Goal: Transaction & Acquisition: Download file/media

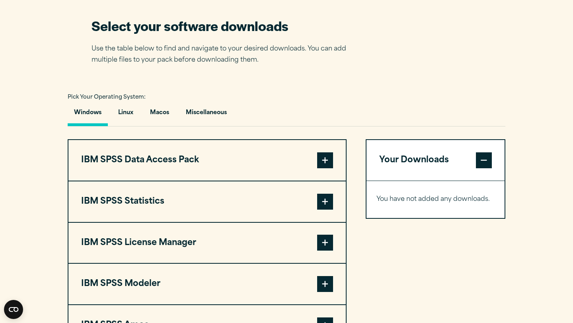
scroll to position [504, 0]
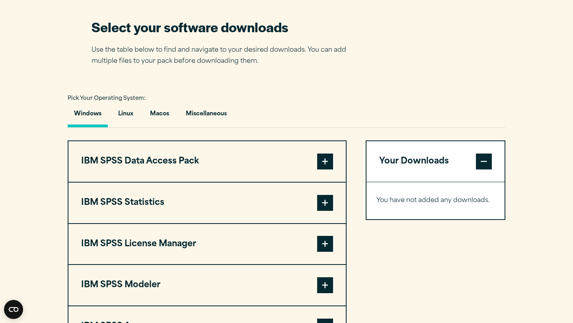
click at [227, 163] on button "IBM SPSS License Manager" at bounding box center [207, 244] width 278 height 41
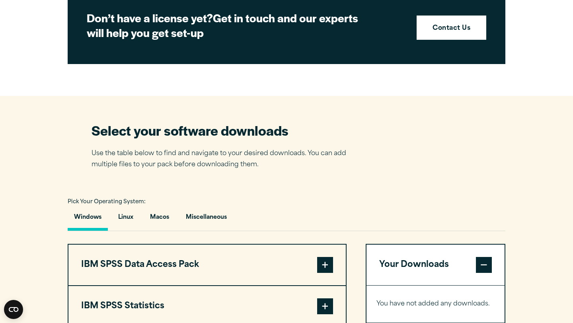
scroll to position [390, 0]
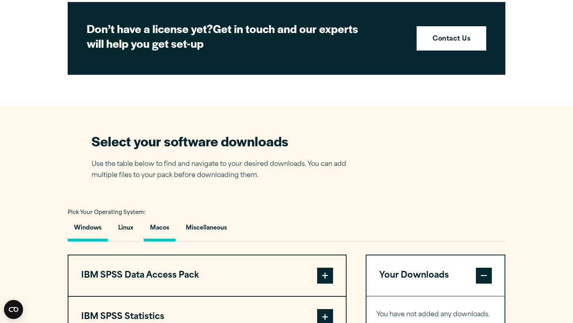
click at [154, 163] on button "Macos" at bounding box center [160, 230] width 32 height 23
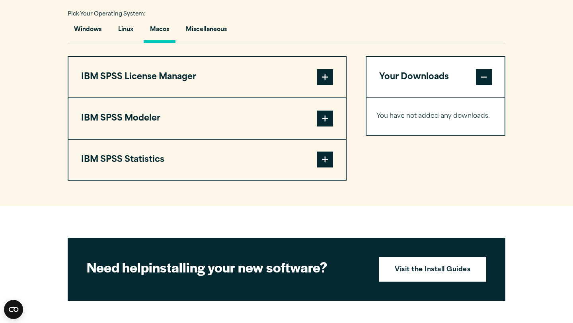
scroll to position [810, 0]
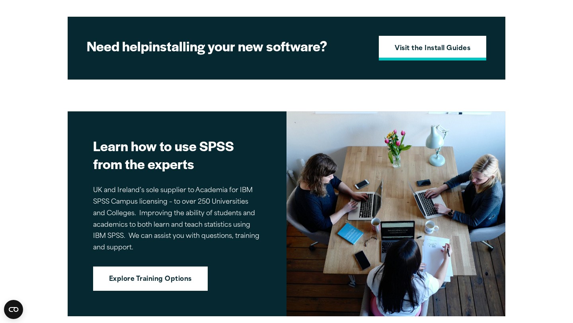
click at [227, 59] on link "Visit the Install Guides" at bounding box center [433, 48] width 108 height 25
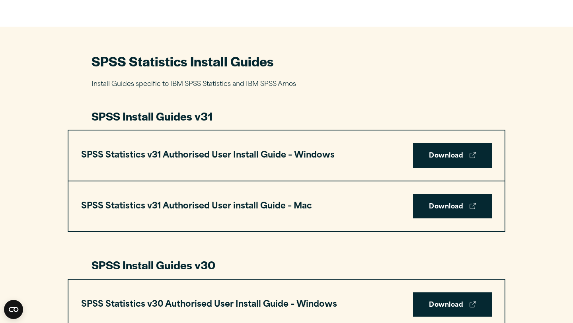
scroll to position [337, 0]
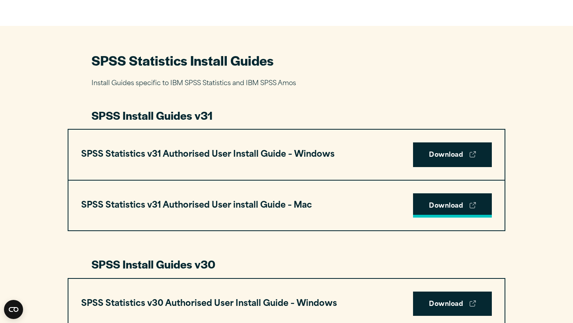
click at [450, 209] on link "Download" at bounding box center [452, 206] width 79 height 25
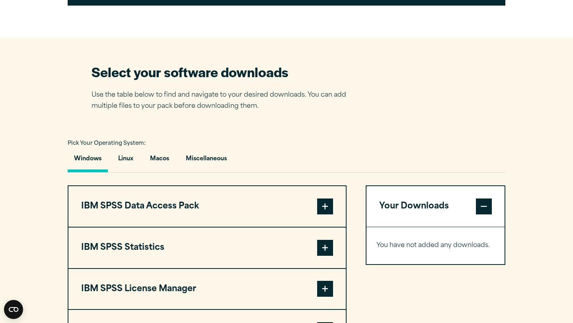
scroll to position [461, 0]
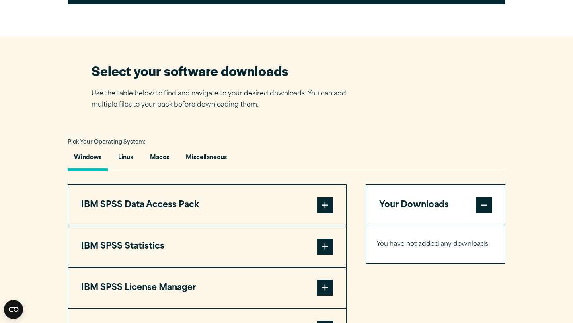
click at [227, 116] on section "Select your software downloads Use the table below to find and navigate to your…" at bounding box center [286, 226] width 573 height 381
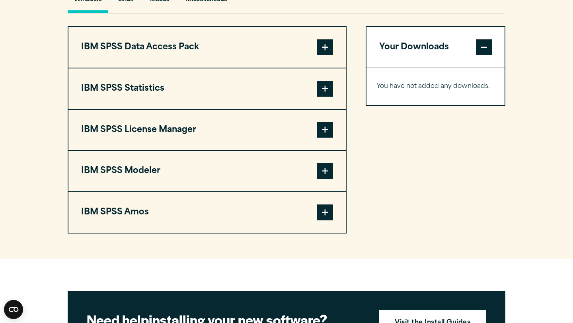
scroll to position [618, 0]
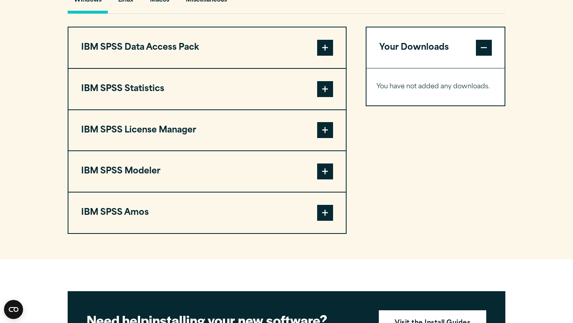
click at [164, 87] on button "IBM SPSS Statistics" at bounding box center [207, 89] width 278 height 41
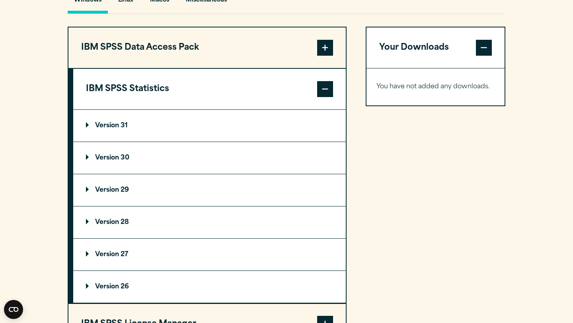
click at [161, 160] on summary "Version 30" at bounding box center [209, 158] width 273 height 32
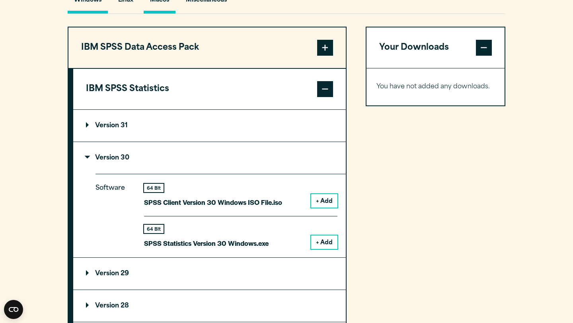
click at [161, 7] on button "Macos" at bounding box center [160, 2] width 32 height 23
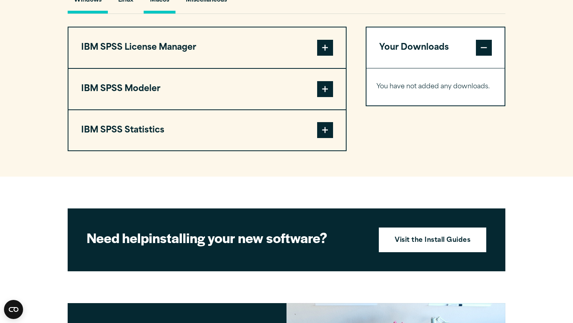
click at [94, 0] on button "Windows" at bounding box center [88, 2] width 40 height 23
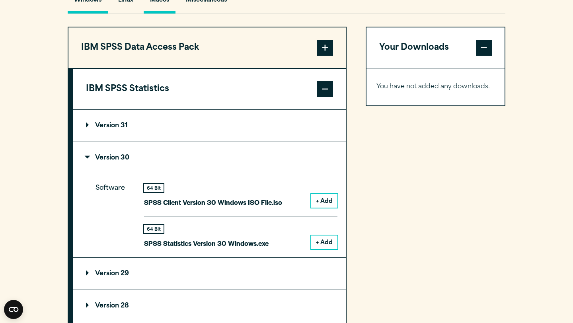
click at [146, 5] on button "Macos" at bounding box center [160, 2] width 32 height 23
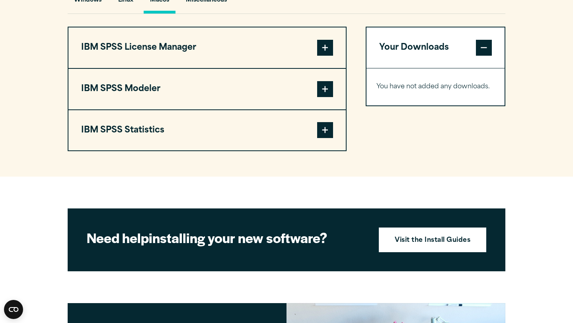
click at [170, 120] on button "IBM SPSS Statistics" at bounding box center [207, 130] width 278 height 41
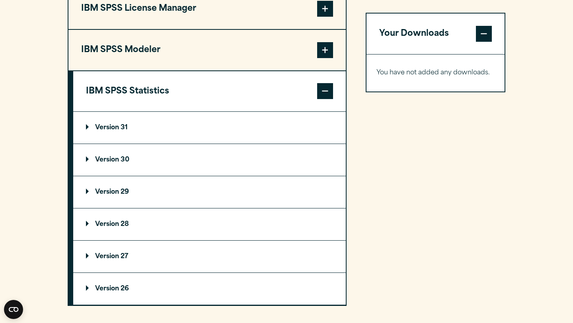
scroll to position [661, 0]
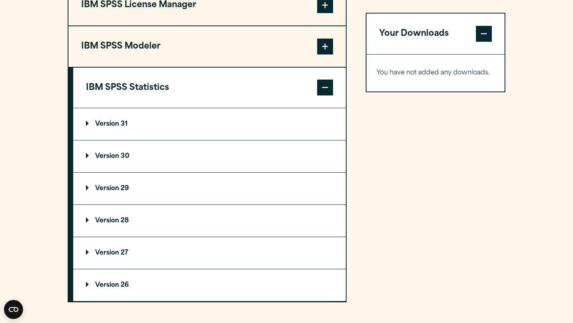
click at [160, 163] on summary "Version 30" at bounding box center [209, 157] width 273 height 32
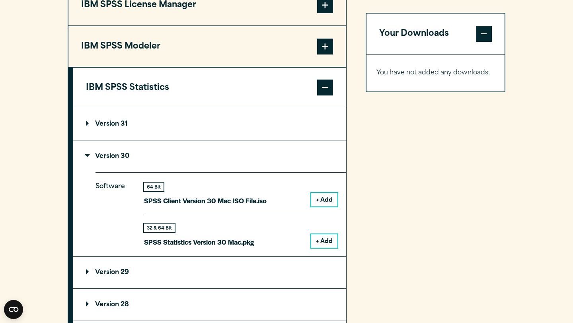
click at [111, 163] on p "Version 29" at bounding box center [107, 273] width 43 height 6
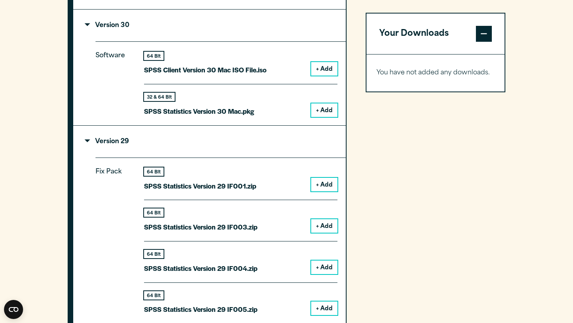
scroll to position [790, 0]
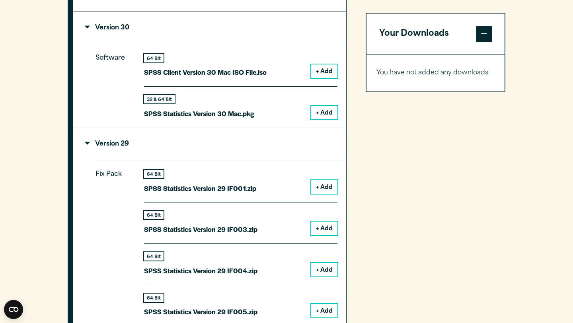
click at [227, 163] on button "+ Add" at bounding box center [324, 187] width 26 height 14
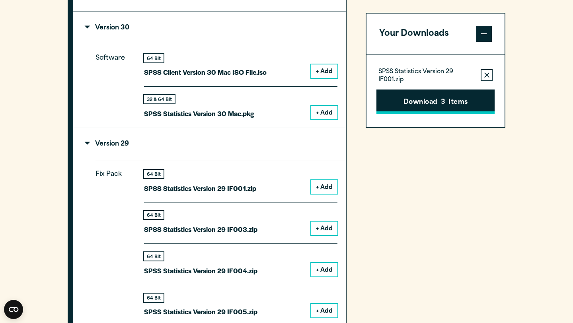
click at [227, 100] on button "Download 3 Items" at bounding box center [436, 102] width 118 height 25
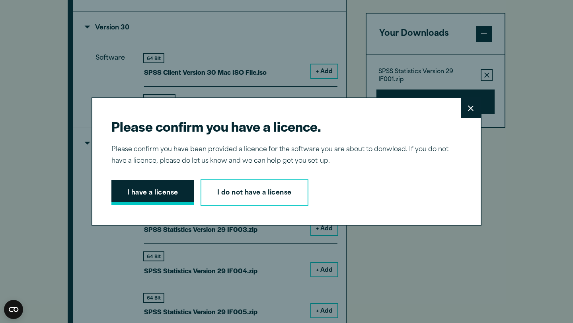
click at [173, 163] on button "I have a license" at bounding box center [152, 192] width 83 height 25
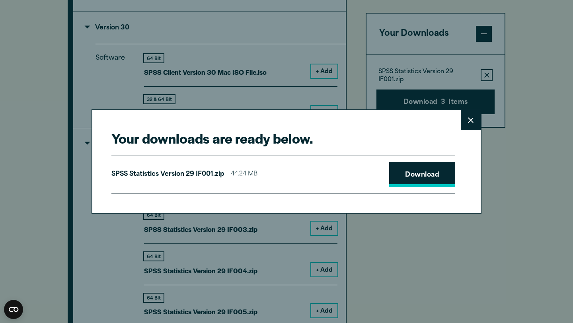
click at [227, 163] on link "Download" at bounding box center [422, 174] width 66 height 25
click at [227, 130] on button "Close" at bounding box center [471, 120] width 20 height 20
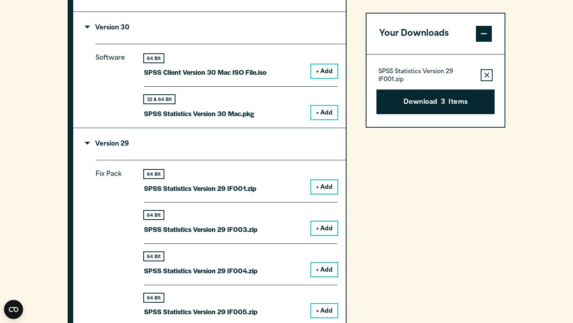
click at [227, 163] on div "Your Downloads SPSS Statistics Version 29 IF001.zip Remove this item from your …" at bounding box center [436, 263] width 140 height 817
click at [227, 72] on button "Remove this item from your software download list" at bounding box center [487, 75] width 12 height 12
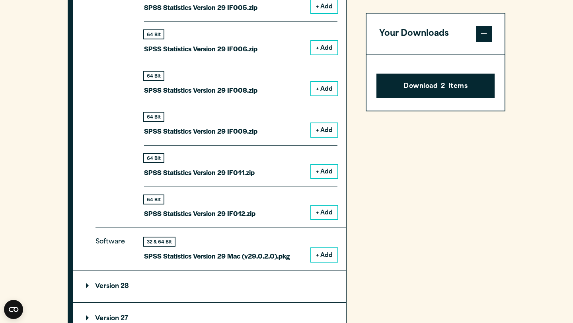
scroll to position [1107, 0]
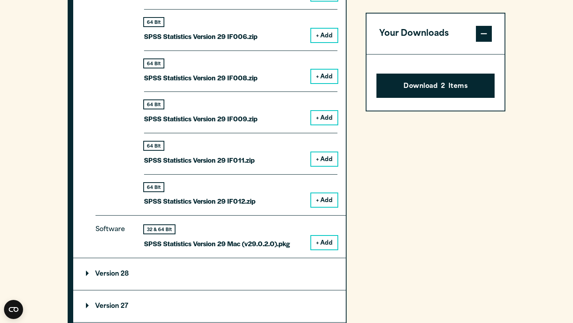
click at [227, 163] on button "+ Add" at bounding box center [324, 243] width 26 height 14
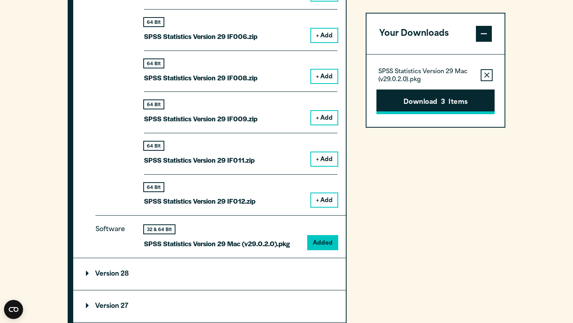
click at [227, 111] on button "Download 3 Items" at bounding box center [436, 102] width 118 height 25
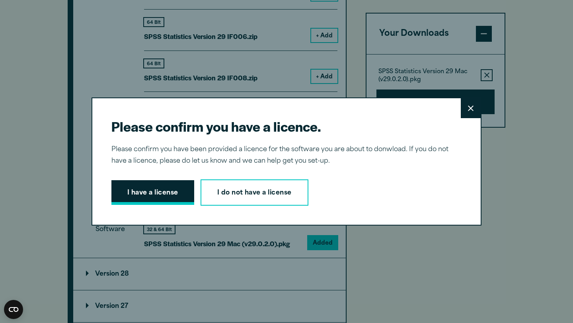
click at [169, 163] on button "I have a license" at bounding box center [152, 192] width 83 height 25
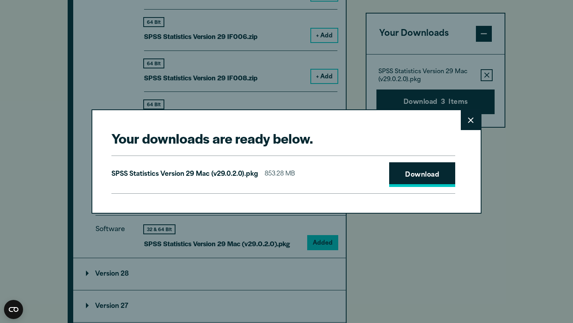
click at [227, 163] on link "Download" at bounding box center [422, 174] width 66 height 25
